Goal: Task Accomplishment & Management: Use online tool/utility

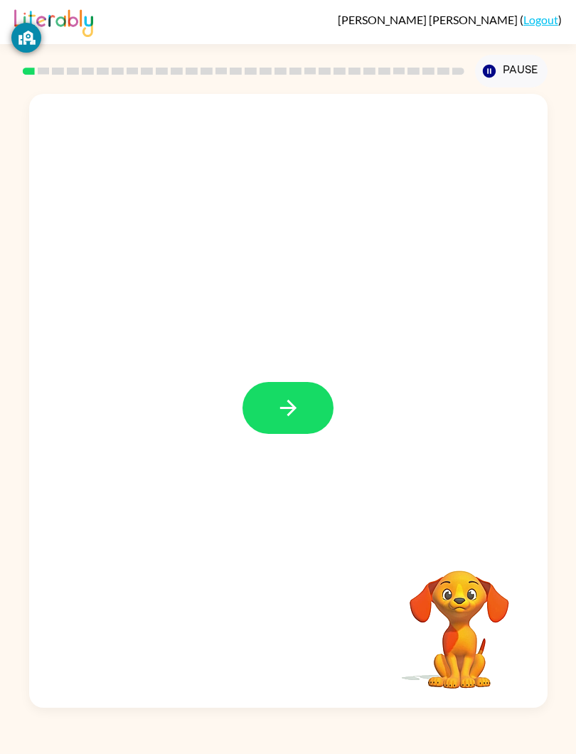
click at [453, 651] on video "Your browser must support playing .mp4 files to use Literably. Please try using…" at bounding box center [460, 620] width 142 height 142
click at [442, 649] on video "Your browser must support playing .mp4 files to use Literably. Please try using…" at bounding box center [460, 620] width 142 height 142
click at [22, 73] on div "Information on this screen can be visible to the school to help keep you secure…" at bounding box center [26, 83] width 30 height 145
click at [272, 406] on button "button" at bounding box center [288, 408] width 91 height 52
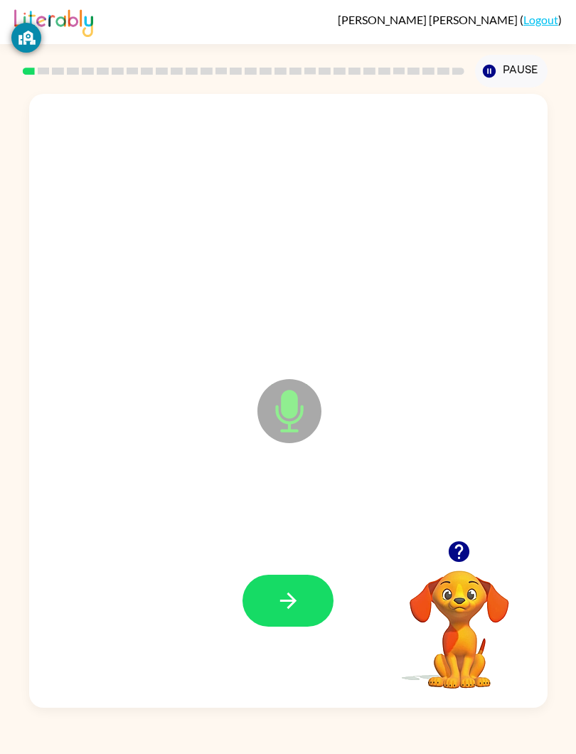
click at [453, 546] on icon "button" at bounding box center [459, 552] width 21 height 21
click at [460, 551] on icon "button" at bounding box center [459, 552] width 21 height 21
click at [512, 14] on span "[PERSON_NAME]" at bounding box center [429, 20] width 182 height 14
click at [470, 45] on div "Pause Pause" at bounding box center [288, 70] width 519 height 52
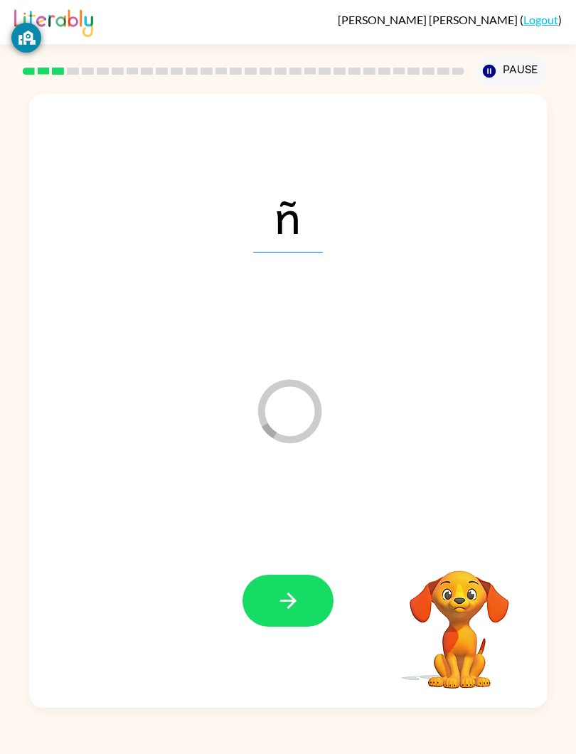
click at [489, 38] on div "[PERSON_NAME] ( Logout )" at bounding box center [288, 22] width 548 height 44
click at [515, 15] on span "[PERSON_NAME]" at bounding box center [429, 20] width 182 height 14
click at [280, 221] on span "o" at bounding box center [288, 216] width 69 height 74
click at [308, 596] on button "button" at bounding box center [288, 601] width 91 height 52
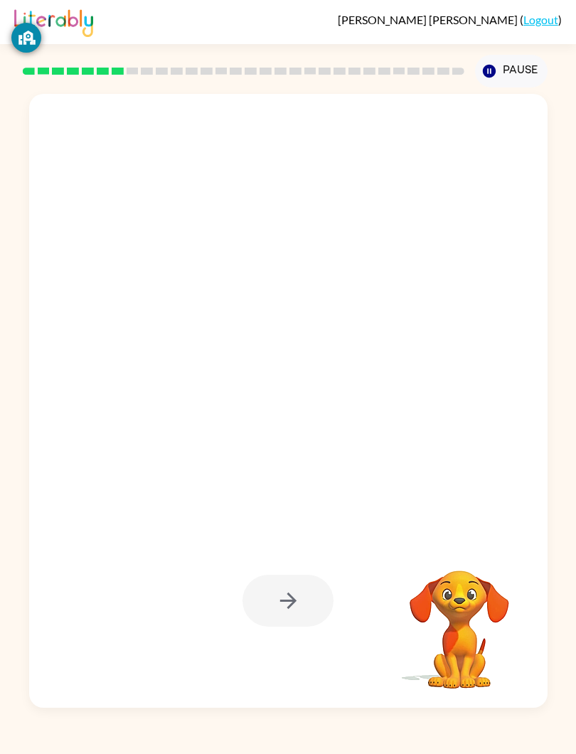
click at [108, 75] on rect at bounding box center [103, 71] width 12 height 7
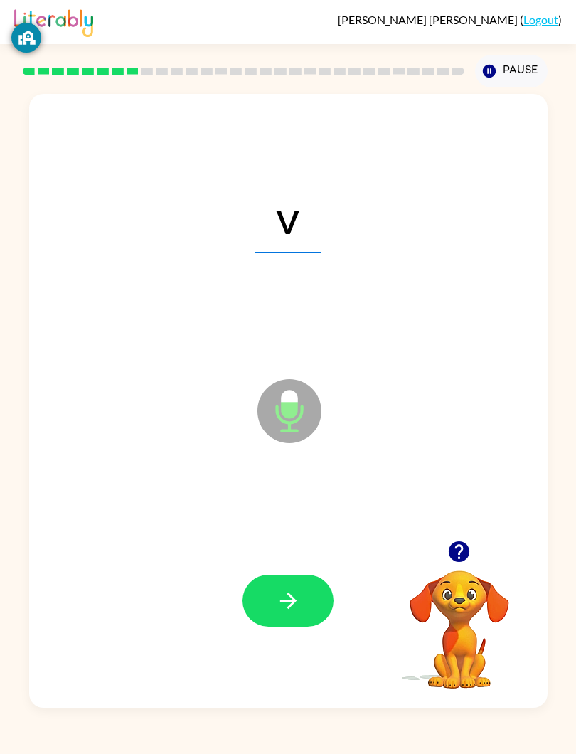
click at [482, 739] on div "[PERSON_NAME] ( Logout ) Pause Pause v Microphone The Microphone is here when i…" at bounding box center [288, 377] width 576 height 754
click at [167, 70] on rect at bounding box center [162, 71] width 12 height 7
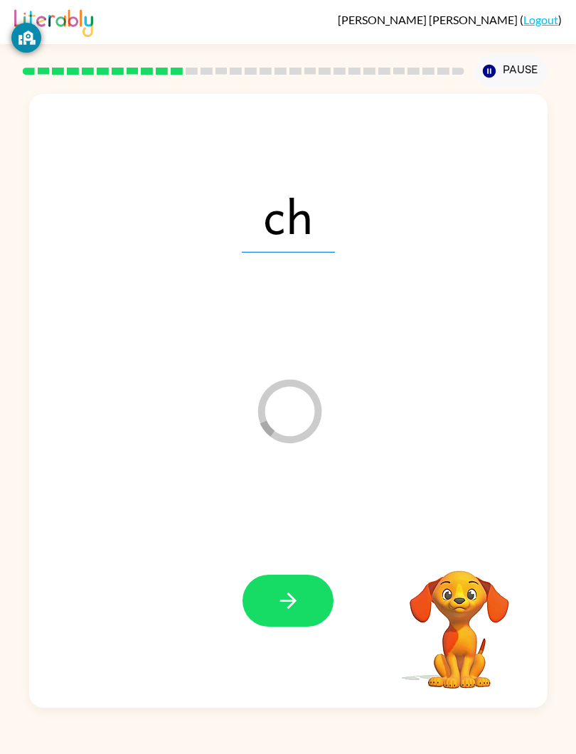
click at [142, 65] on div at bounding box center [244, 71] width 447 height 50
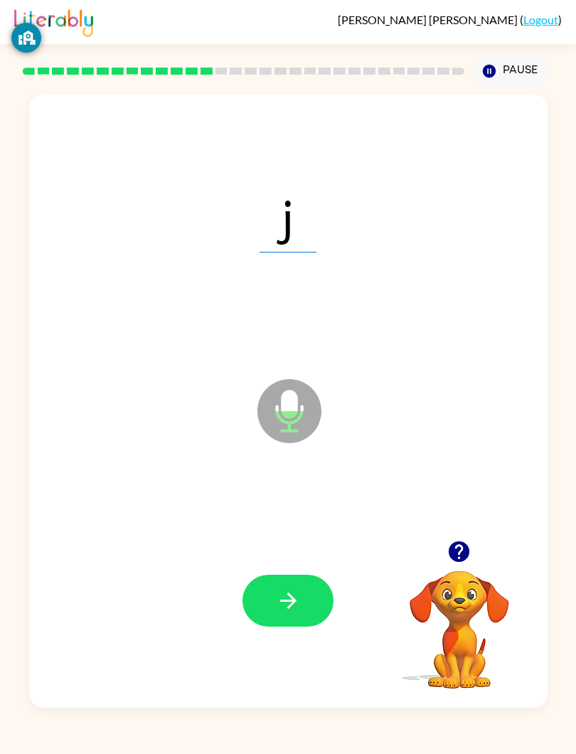
click at [342, 583] on div at bounding box center [288, 601] width 490 height 186
click at [300, 600] on icon "button" at bounding box center [288, 600] width 25 height 25
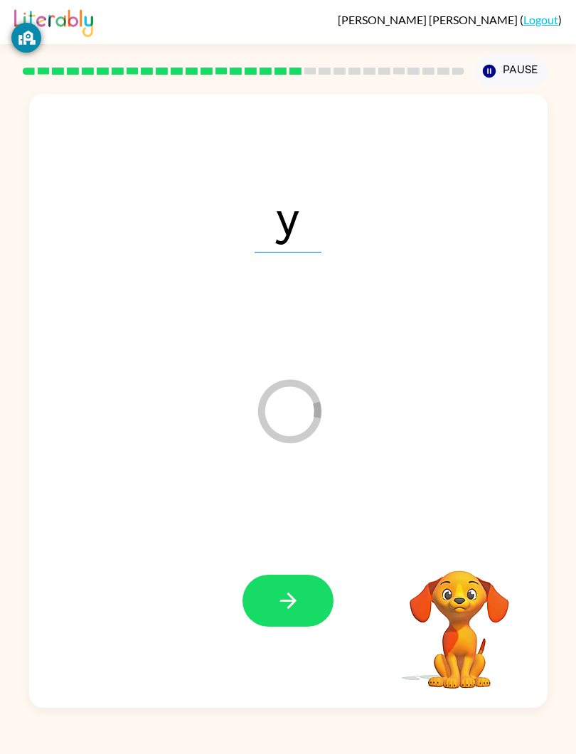
click at [301, 70] on rect at bounding box center [296, 71] width 12 height 7
click at [299, 584] on button "button" at bounding box center [288, 601] width 91 height 52
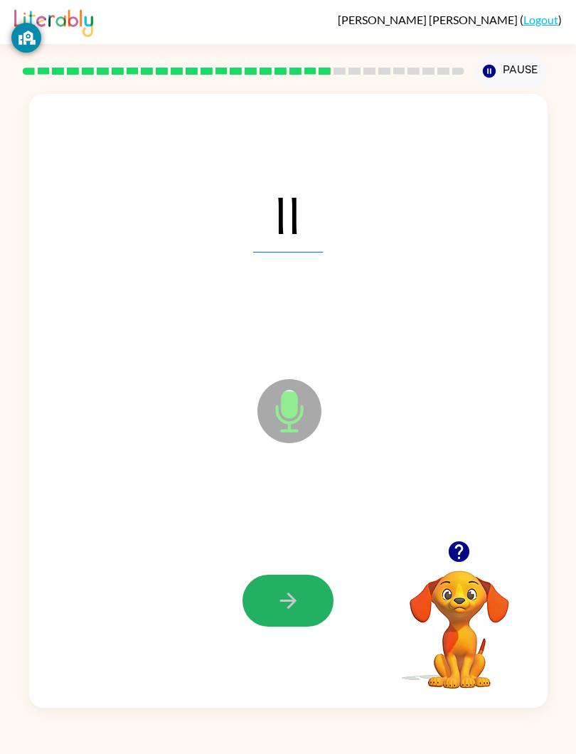
click at [282, 600] on icon "button" at bounding box center [288, 600] width 25 height 25
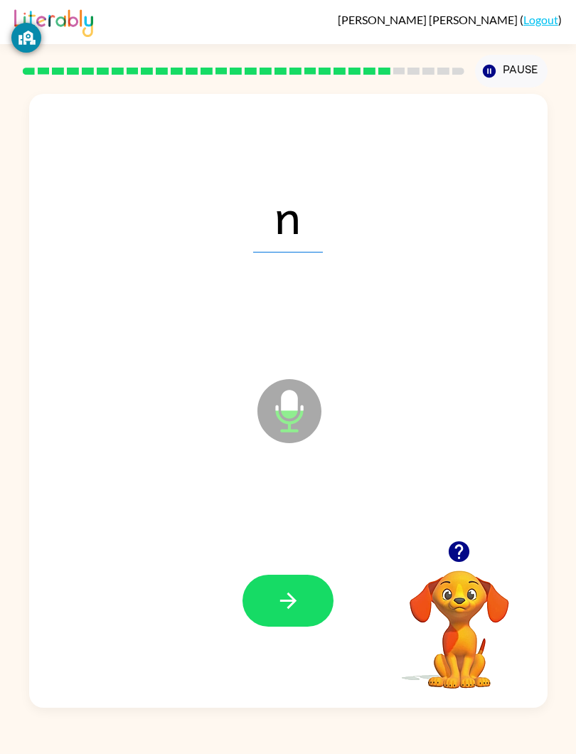
click at [8, 20] on div "[PERSON_NAME] ( Logout )" at bounding box center [288, 22] width 576 height 44
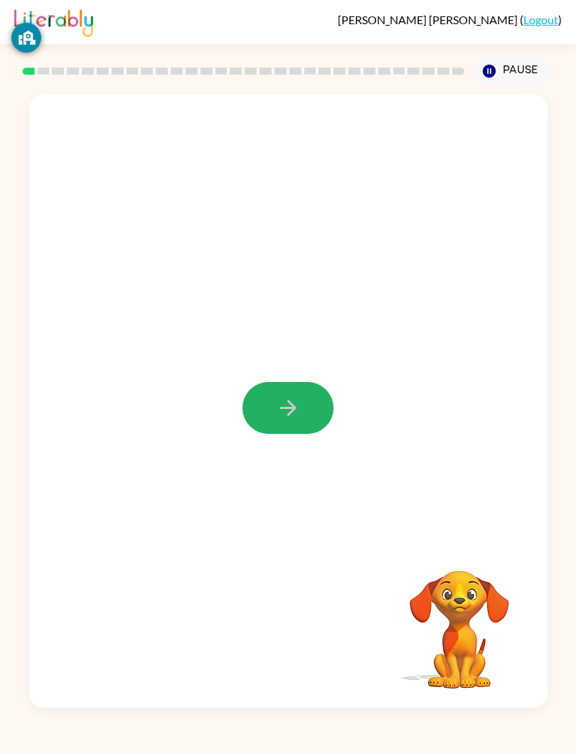
click at [296, 408] on icon "button" at bounding box center [288, 408] width 25 height 25
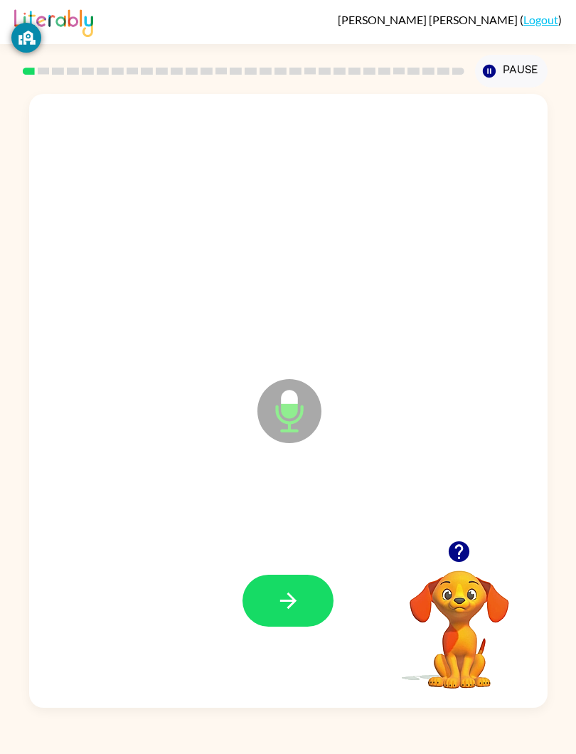
click at [473, 540] on div at bounding box center [460, 552] width 142 height 36
click at [460, 549] on icon "button" at bounding box center [459, 552] width 21 height 21
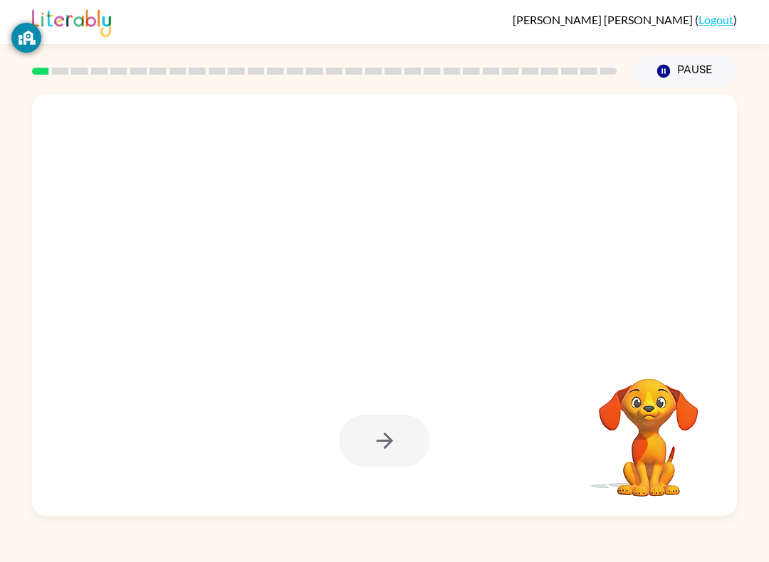
click at [394, 417] on div at bounding box center [384, 441] width 91 height 52
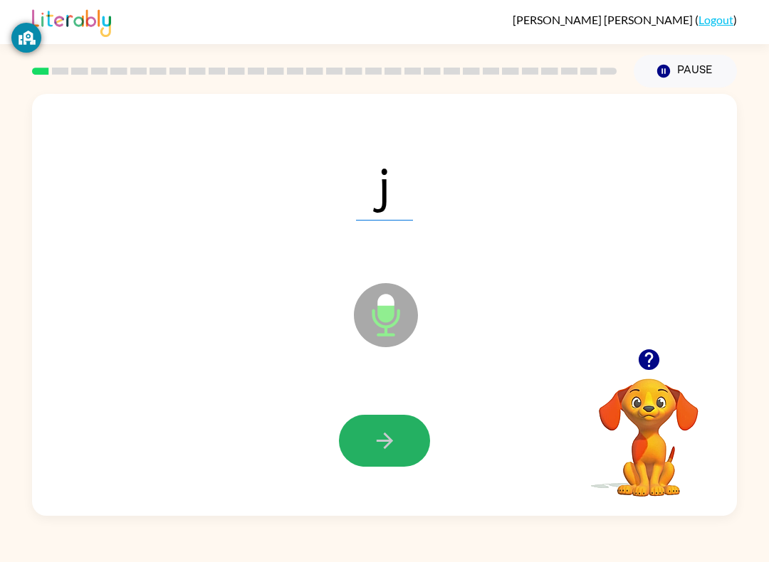
click at [372, 441] on icon "button" at bounding box center [384, 440] width 25 height 25
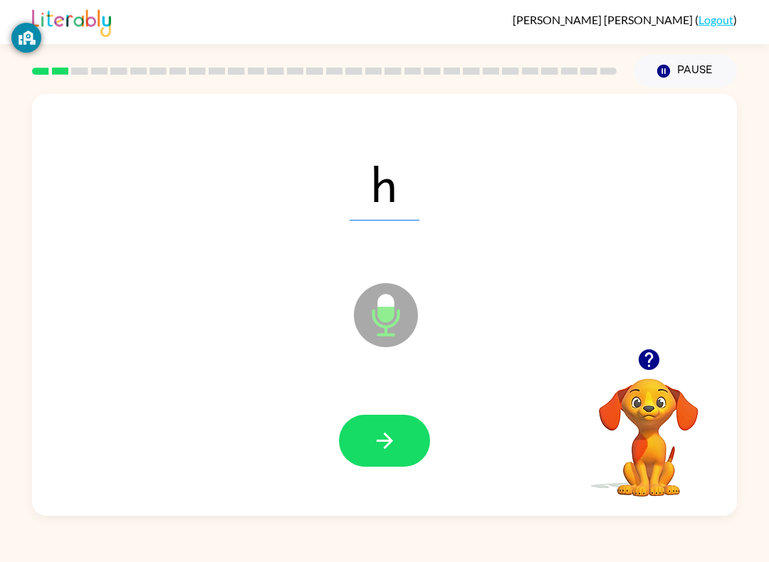
click at [377, 416] on button "button" at bounding box center [384, 441] width 91 height 52
click at [537, 240] on div "d" at bounding box center [384, 183] width 676 height 122
click at [393, 435] on icon "button" at bounding box center [384, 440] width 25 height 25
click at [396, 433] on icon "button" at bounding box center [384, 440] width 25 height 25
click at [414, 441] on button "button" at bounding box center [384, 441] width 91 height 52
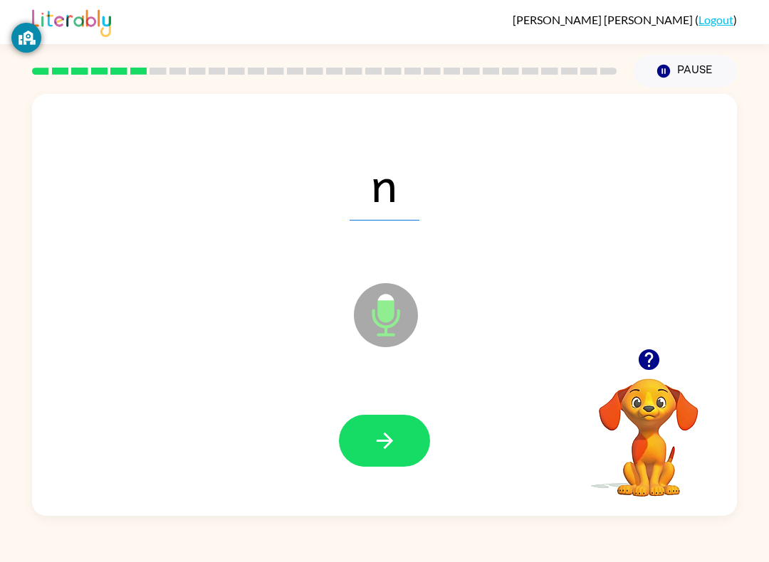
click at [382, 450] on icon "button" at bounding box center [384, 440] width 25 height 25
click at [380, 431] on icon "button" at bounding box center [384, 440] width 25 height 25
click at [368, 391] on div at bounding box center [384, 441] width 676 height 122
click at [376, 434] on icon "button" at bounding box center [384, 440] width 25 height 25
click at [372, 423] on button "button" at bounding box center [384, 441] width 91 height 52
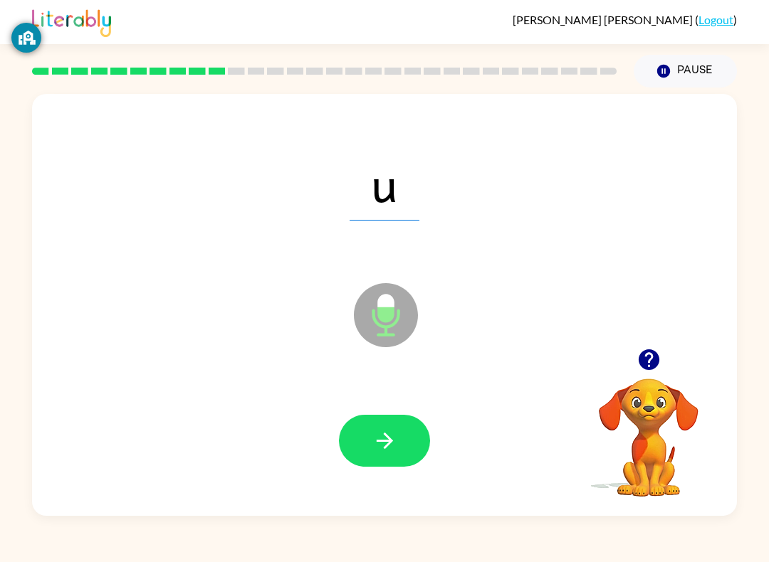
click at [353, 434] on button "button" at bounding box center [384, 441] width 91 height 52
click at [374, 442] on icon "button" at bounding box center [384, 440] width 25 height 25
click at [383, 425] on button "button" at bounding box center [384, 441] width 91 height 52
click at [379, 421] on button "button" at bounding box center [384, 441] width 91 height 52
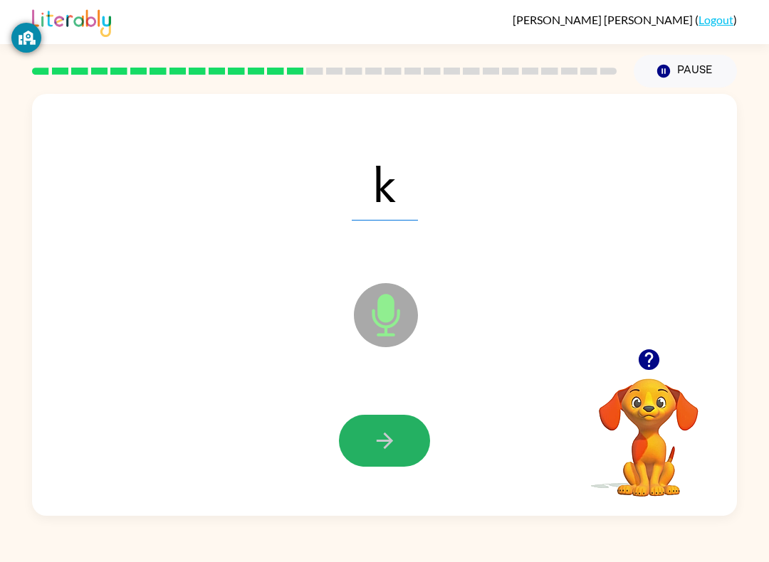
click at [378, 443] on icon "button" at bounding box center [384, 440] width 25 height 25
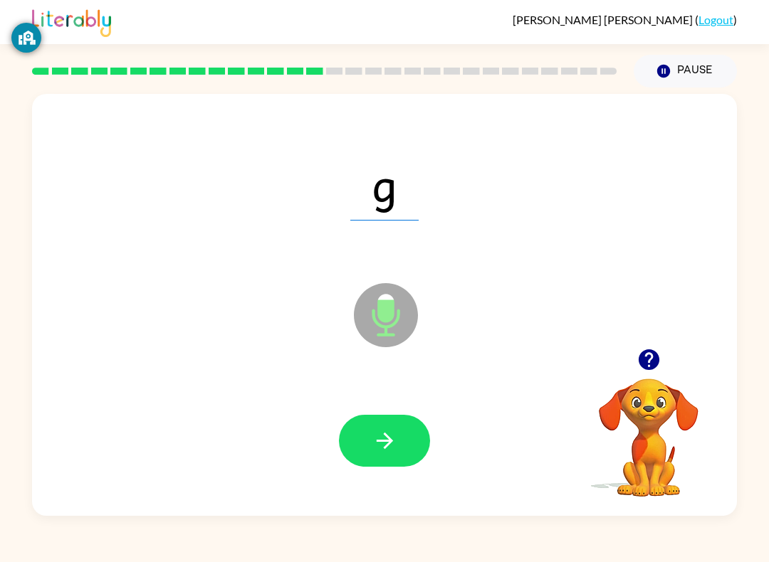
click at [364, 416] on button "button" at bounding box center [384, 441] width 91 height 52
click at [395, 440] on icon "button" at bounding box center [384, 440] width 25 height 25
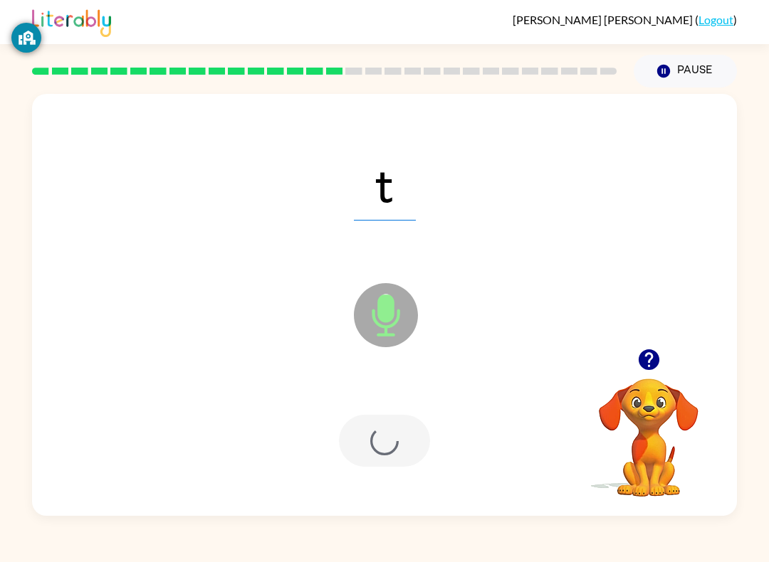
click at [393, 426] on div at bounding box center [384, 441] width 91 height 52
click at [409, 472] on div at bounding box center [384, 441] width 676 height 122
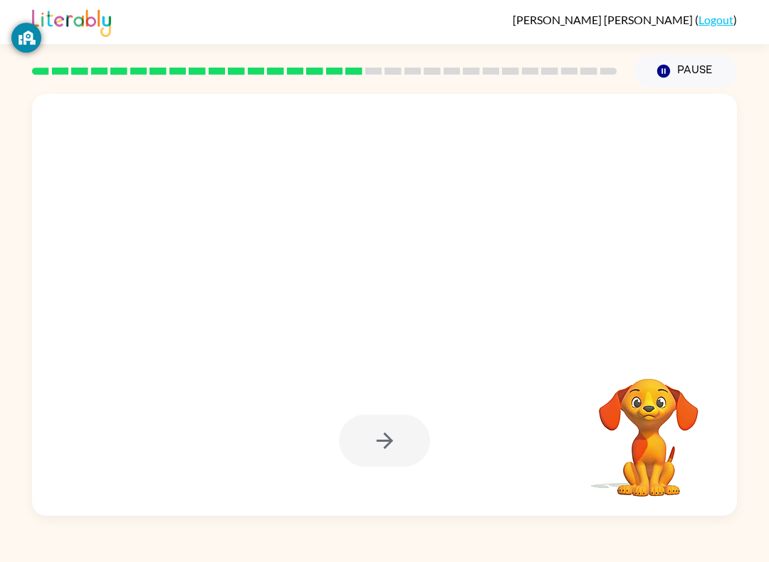
click at [342, 414] on div at bounding box center [384, 441] width 676 height 122
click at [408, 450] on div at bounding box center [384, 441] width 91 height 52
click at [410, 438] on div at bounding box center [384, 441] width 91 height 52
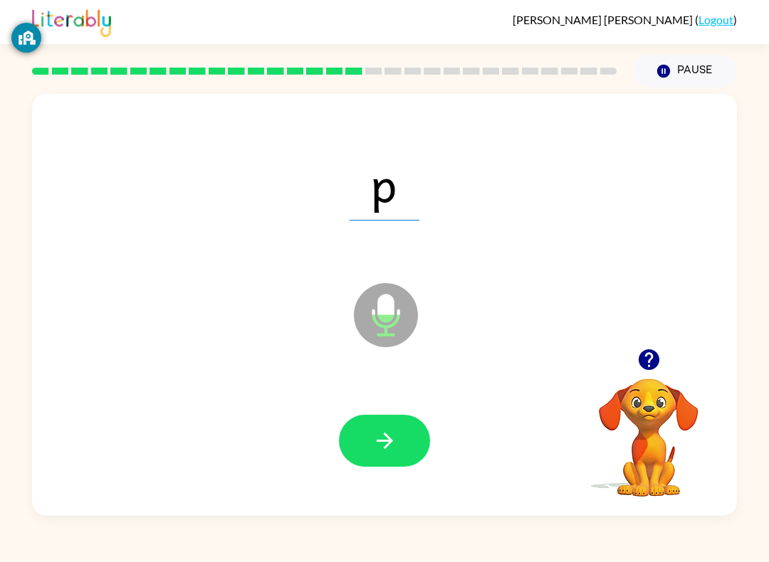
click at [383, 451] on icon "button" at bounding box center [384, 440] width 25 height 25
click at [382, 451] on div at bounding box center [384, 441] width 91 height 52
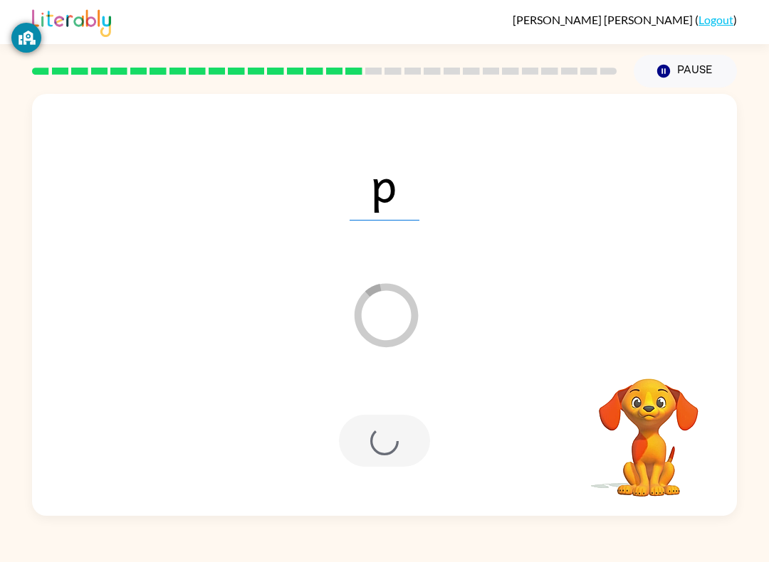
click at [389, 443] on div at bounding box center [384, 441] width 91 height 52
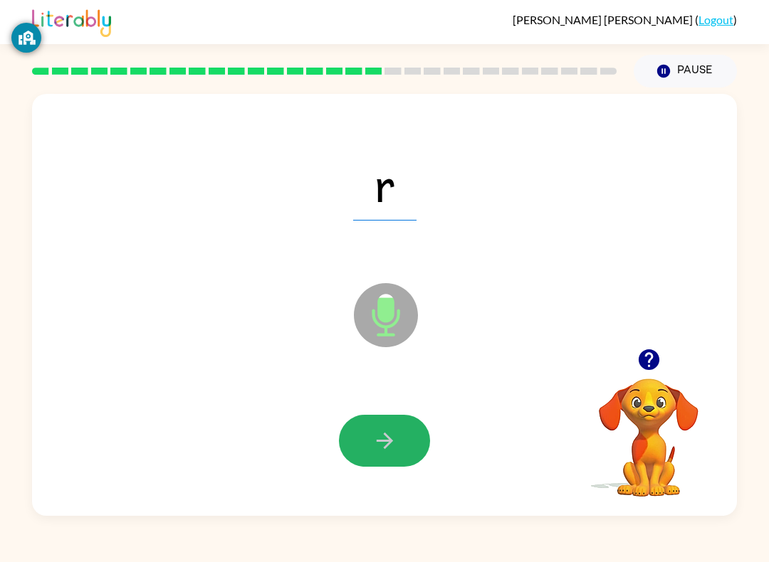
click at [391, 433] on icon "button" at bounding box center [384, 440] width 25 height 25
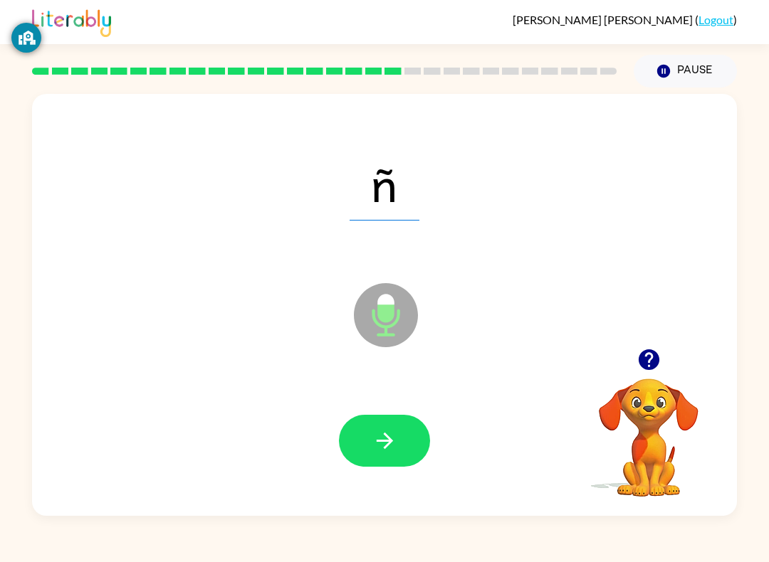
click at [372, 445] on icon "button" at bounding box center [384, 440] width 25 height 25
click at [394, 416] on button "button" at bounding box center [384, 441] width 91 height 52
click at [412, 347] on icon "Microphone The Microphone is here when it is your turn to talk" at bounding box center [456, 333] width 213 height 107
click at [418, 453] on button "button" at bounding box center [384, 441] width 91 height 52
click at [399, 425] on button "button" at bounding box center [384, 441] width 91 height 52
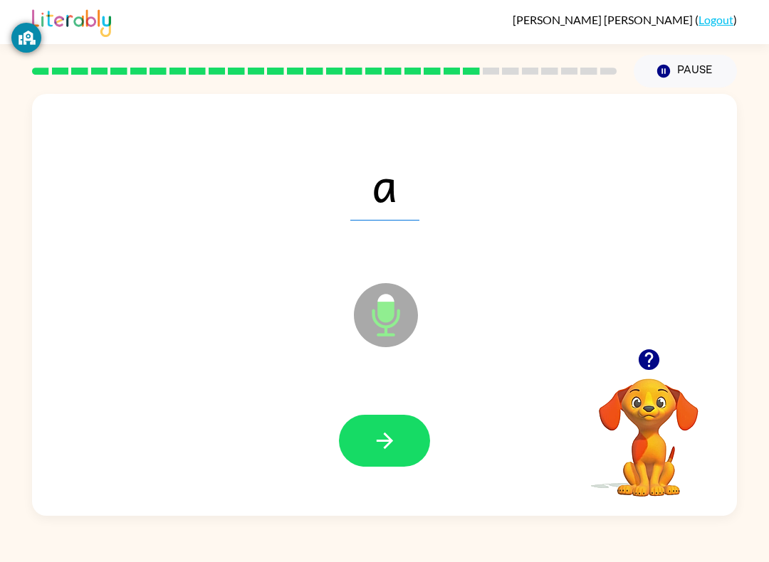
click at [387, 424] on button "button" at bounding box center [384, 441] width 91 height 52
click at [386, 423] on div at bounding box center [384, 441] width 91 height 52
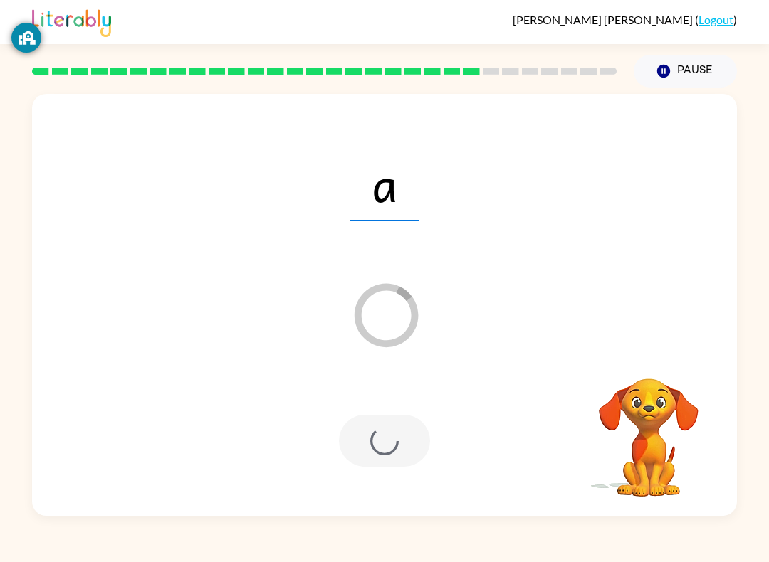
click at [411, 431] on div at bounding box center [384, 441] width 91 height 52
click at [399, 443] on div at bounding box center [384, 441] width 91 height 52
click at [389, 447] on div at bounding box center [384, 441] width 91 height 52
click at [403, 448] on div at bounding box center [384, 441] width 91 height 52
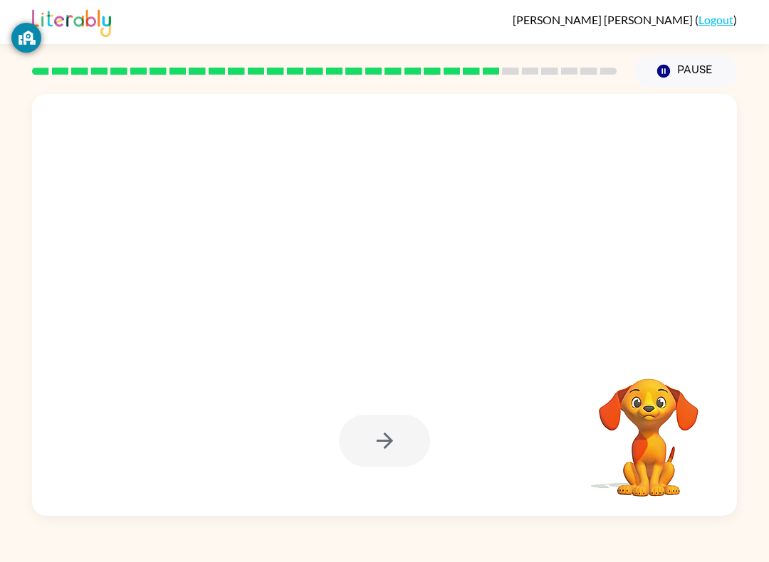
click at [403, 448] on div at bounding box center [384, 441] width 91 height 52
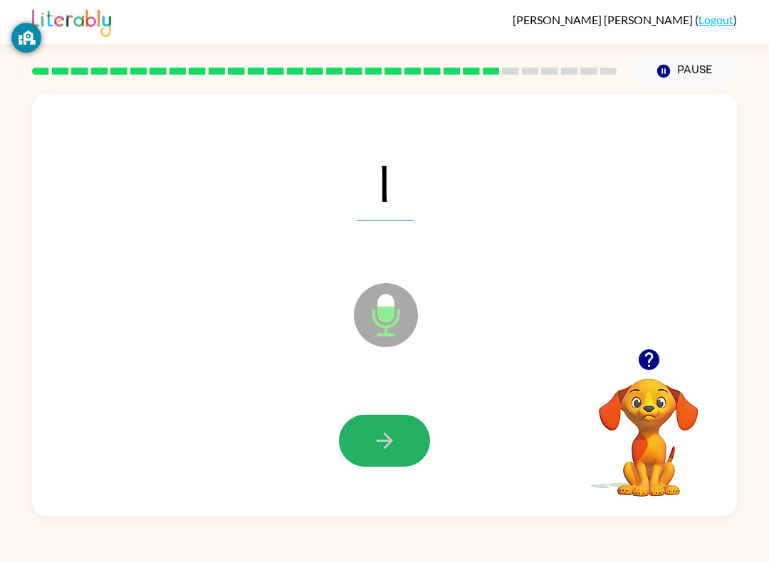
click at [384, 453] on icon "button" at bounding box center [384, 440] width 25 height 25
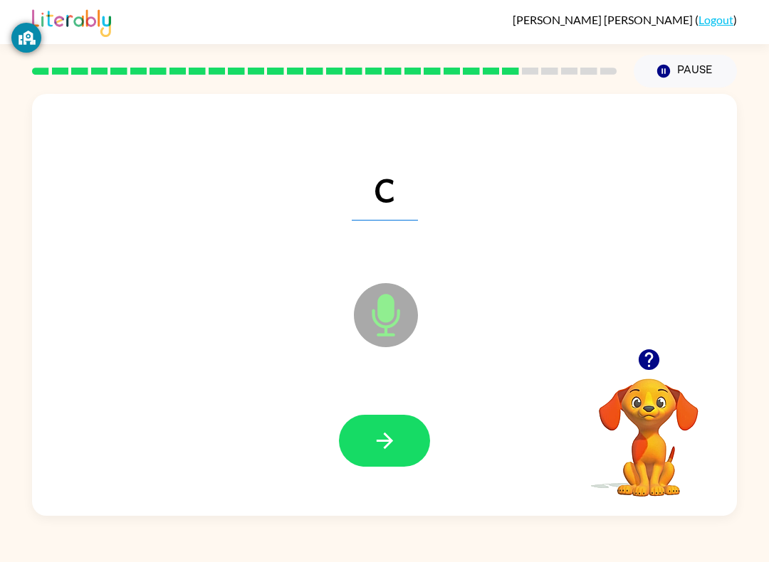
click at [384, 418] on button "button" at bounding box center [384, 441] width 91 height 52
click at [353, 458] on button "button" at bounding box center [384, 441] width 91 height 52
click at [384, 460] on button "button" at bounding box center [384, 441] width 91 height 52
